Goal: Obtain resource: Obtain resource

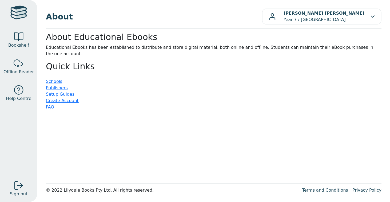
click at [19, 44] on span "Bookshelf" at bounding box center [18, 45] width 21 height 6
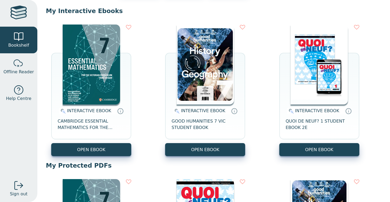
scroll to position [51, 0]
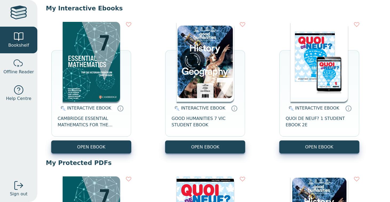
drag, startPoint x: 177, startPoint y: 149, endPoint x: 175, endPoint y: 114, distance: 35.5
click at [175, 114] on div "INTERACTIVE EBOOK GOOD HUMANITIES 7 VIC STUDENT EBOOK OPEN EBOOK" at bounding box center [205, 128] width 80 height 52
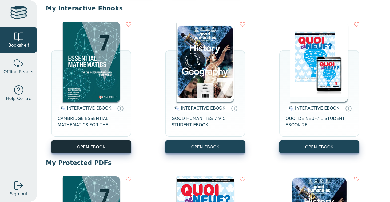
click at [110, 147] on button "OPEN EBOOK" at bounding box center [91, 146] width 80 height 13
